Goal: Task Accomplishment & Management: Manage account settings

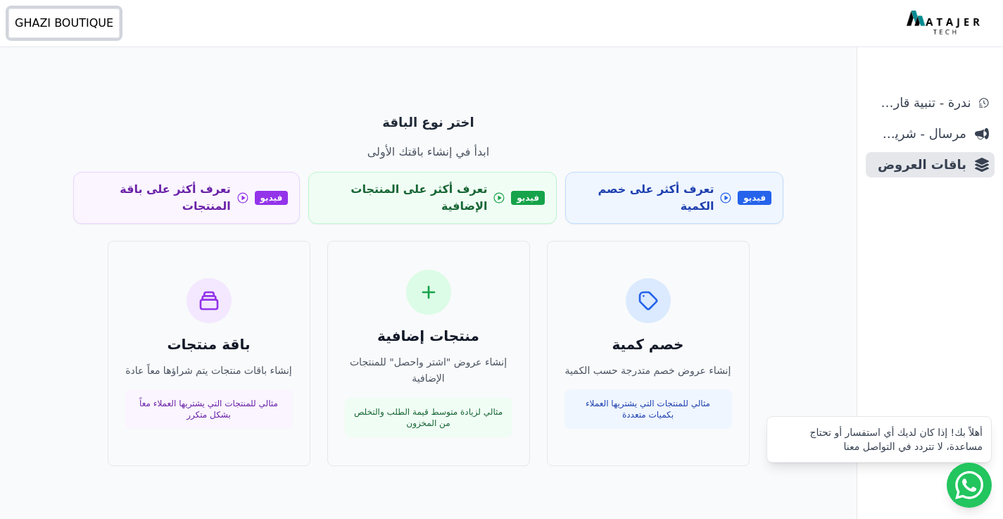
click at [79, 27] on span "GHAZI BOUTIQUE" at bounding box center [64, 23] width 99 height 17
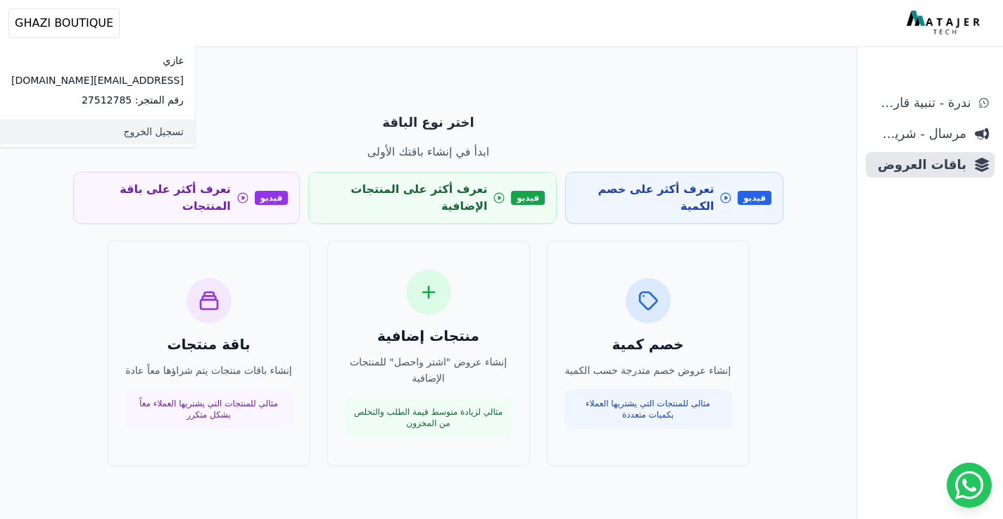
click at [100, 137] on link "تسجيل الخروج" at bounding box center [97, 131] width 195 height 25
click at [70, 98] on p "رقم المتجر: 27512785" at bounding box center [97, 100] width 172 height 14
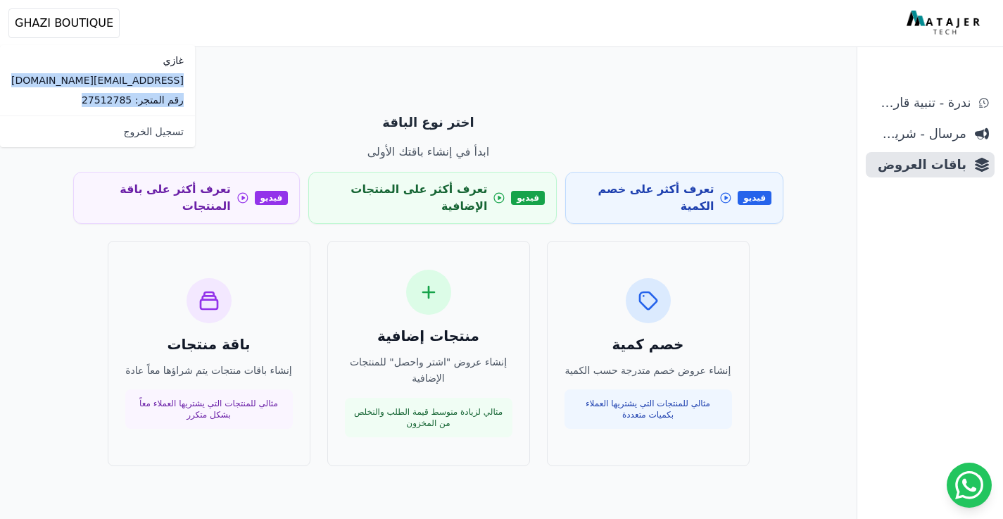
drag, startPoint x: 37, startPoint y: 102, endPoint x: 122, endPoint y: 75, distance: 89.5
click at [122, 75] on div "غازي [EMAIL_ADDRESS][DOMAIN_NAME] رقم المتجر: 27512785" at bounding box center [97, 80] width 195 height 70
copy div "[EMAIL_ADDRESS][DOMAIN_NAME] رقم المتجر: 27512785"
click at [88, 23] on span "GHAZI BOUTIQUE" at bounding box center [64, 23] width 99 height 17
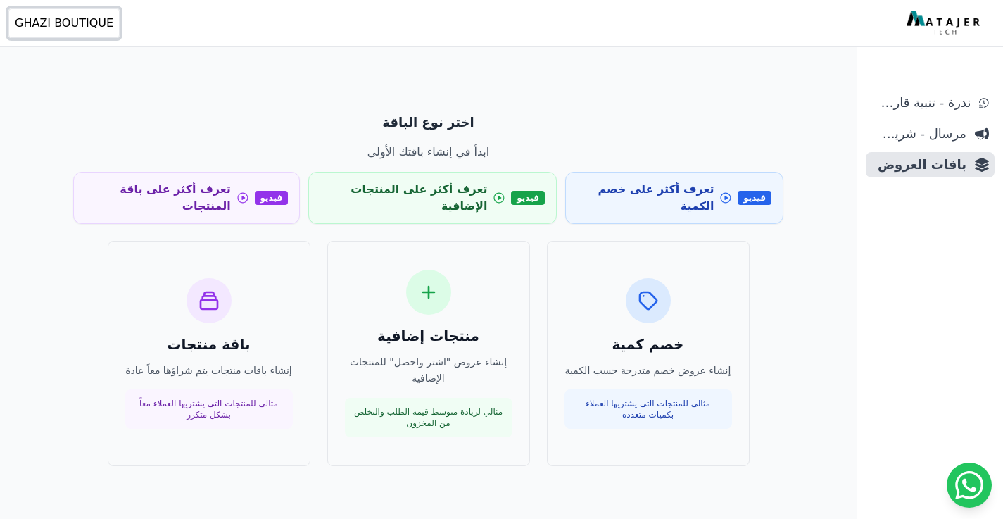
click at [88, 23] on span "GHAZI BOUTIQUE" at bounding box center [64, 23] width 99 height 17
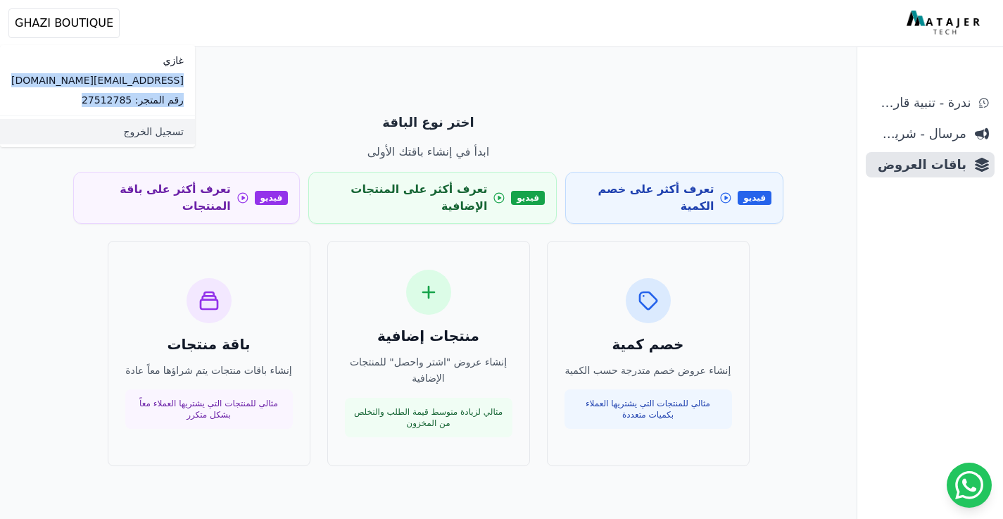
click at [84, 134] on link "تسجيل الخروج" at bounding box center [97, 131] width 195 height 25
